Goal: Find specific page/section

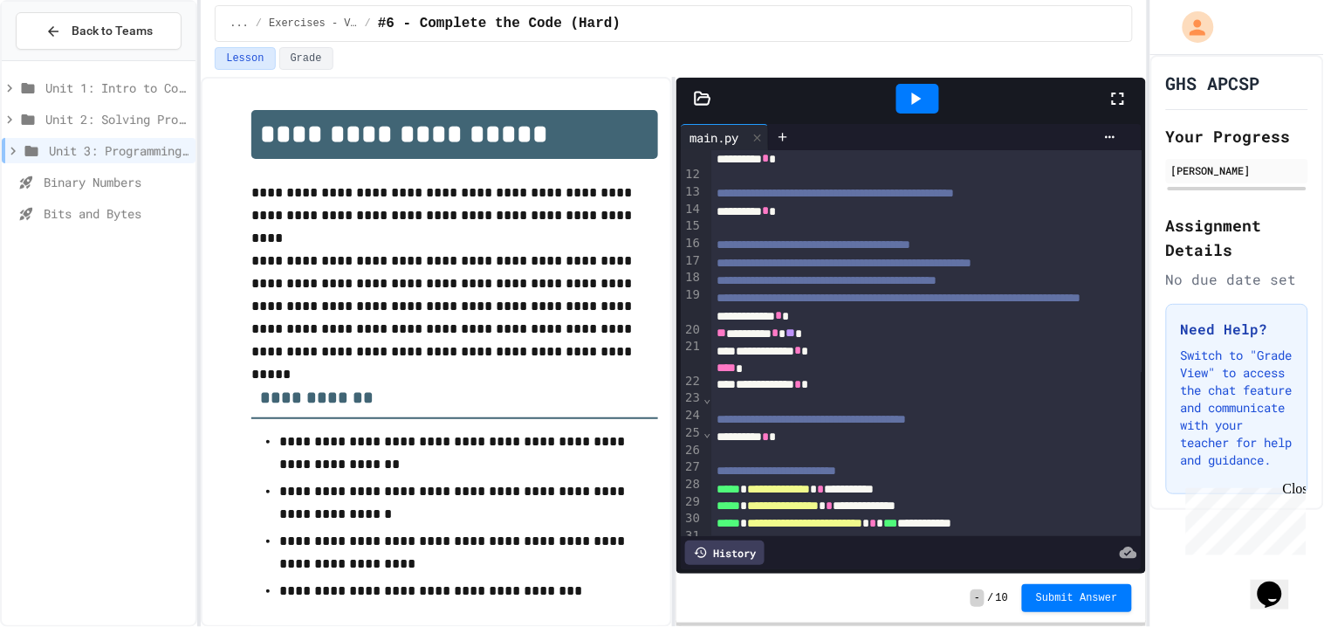
scroll to position [273, 0]
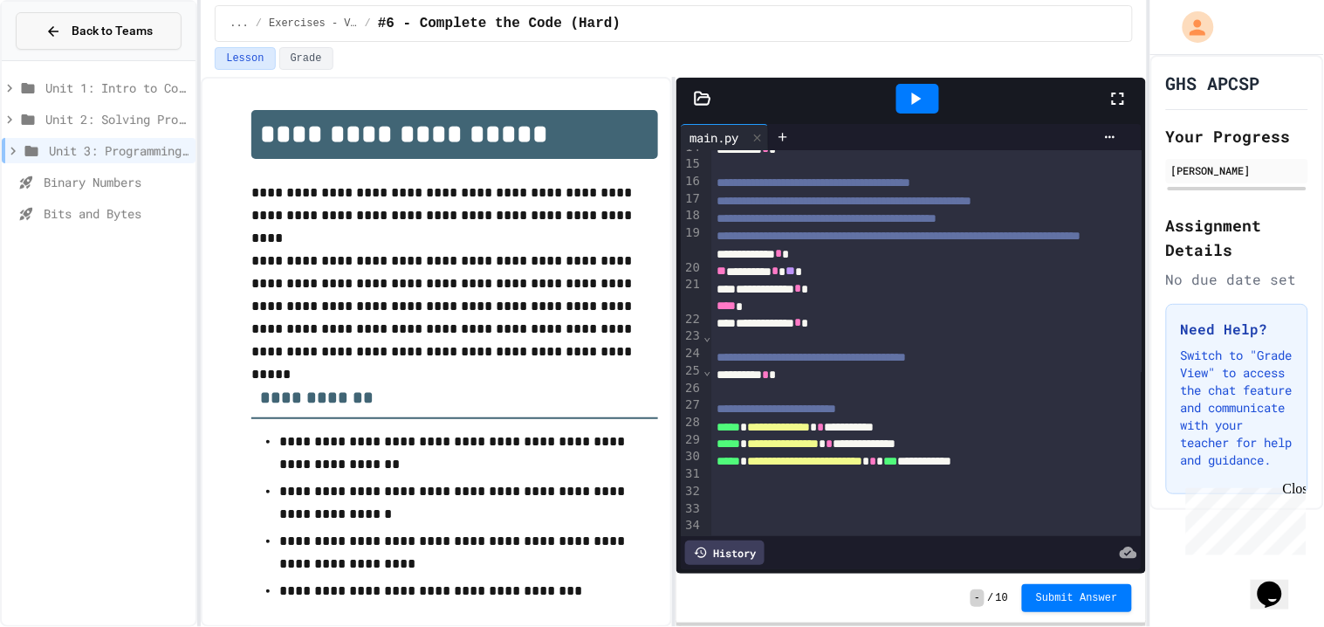
click at [78, 33] on span "Back to Teams" at bounding box center [112, 31] width 81 height 18
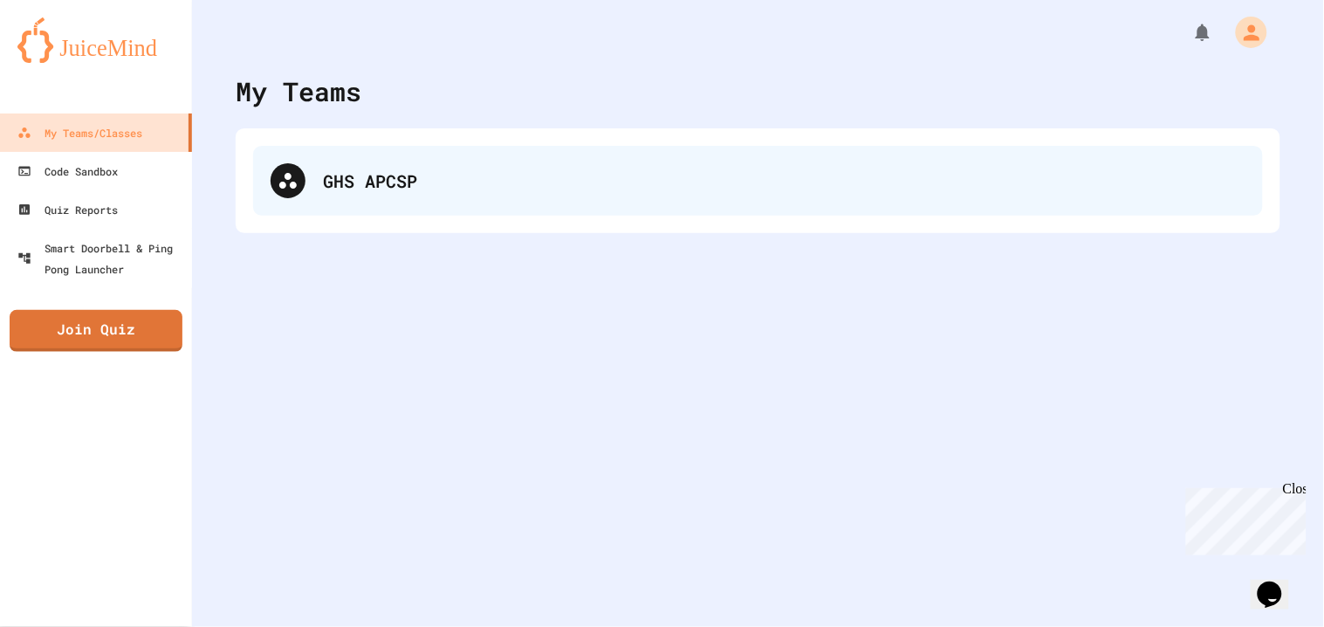
click at [409, 185] on div "GHS APCSP" at bounding box center [784, 181] width 923 height 26
